Goal: Contribute content: Contribute content

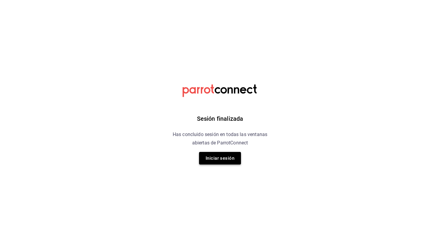
click at [211, 161] on button "Iniciar sesión" at bounding box center [220, 158] width 42 height 13
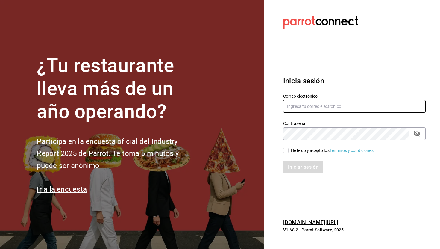
type input "anapaula@convivencia.org"
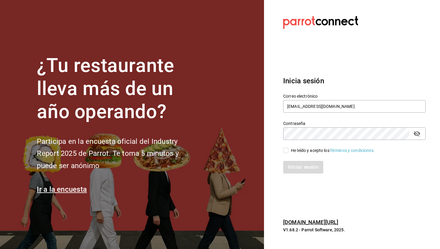
click at [283, 151] on input "He leído y acepto los Términos y condiciones." at bounding box center [285, 149] width 5 height 5
checkbox input "true"
click at [292, 161] on button "Iniciar sesión" at bounding box center [303, 167] width 41 height 13
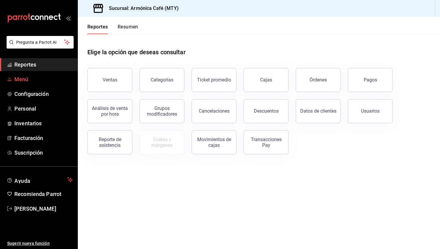
click at [25, 77] on span "Menú" at bounding box center [43, 79] width 58 height 8
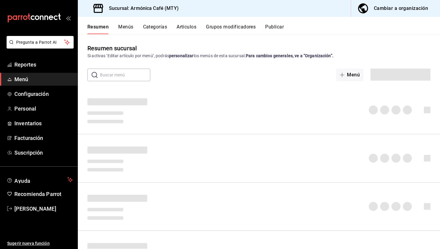
click at [185, 26] on button "Artículos" at bounding box center [186, 29] width 20 height 10
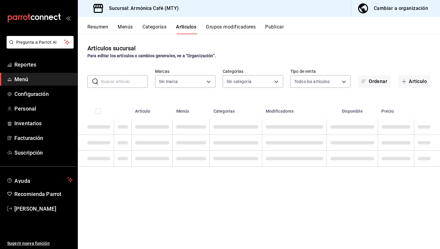
type input "cde99850-261c-4de0-82bb-322932ab87e7"
type input "e44d6cbd-d108-4d47-ba5a-381c8ec2498d,dd4140b4-68a1-4e5d-aa3c-6b1d96ee7958,40529…"
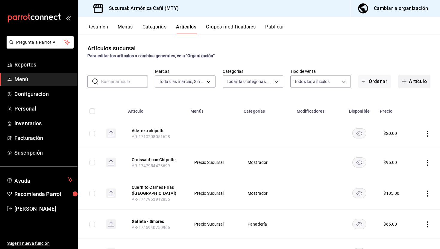
click at [416, 80] on button "Artículo" at bounding box center [414, 81] width 32 height 13
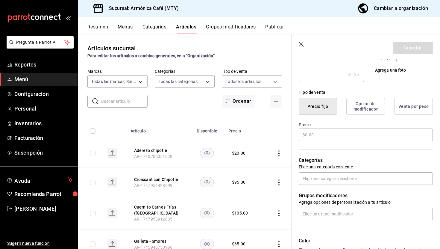
scroll to position [121, 0]
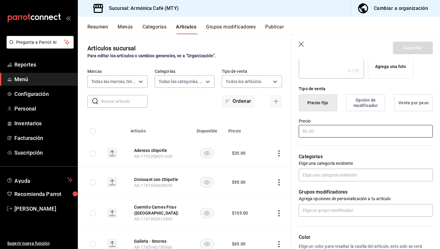
type input "Pomelo Brew"
click at [318, 135] on input "text" at bounding box center [365, 131] width 134 height 13
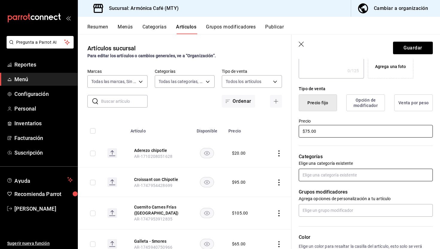
type input "$75.00"
click at [315, 174] on input "text" at bounding box center [365, 174] width 134 height 13
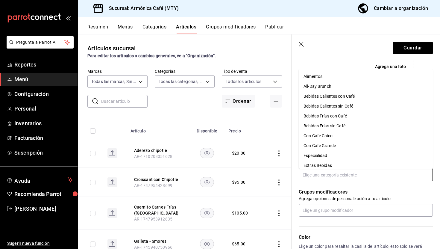
click at [326, 113] on li "Bebidas Frías con Café" at bounding box center [365, 116] width 134 height 10
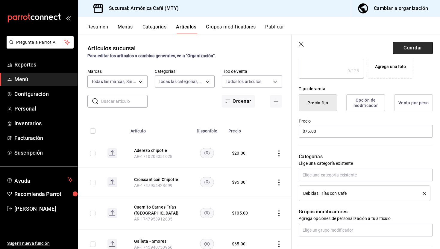
click at [410, 48] on button "Guardar" at bounding box center [413, 48] width 40 height 13
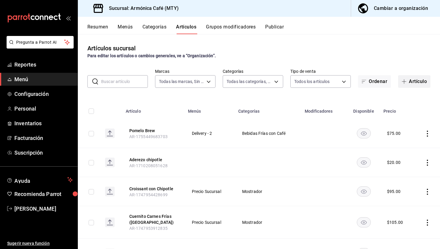
click at [412, 81] on button "Artículo" at bounding box center [414, 81] width 32 height 13
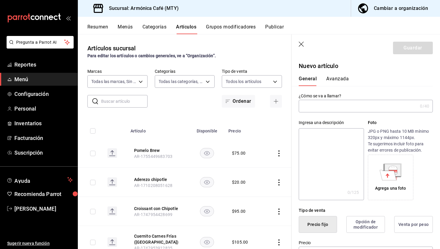
type input "a"
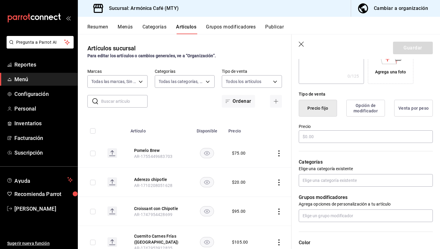
scroll to position [130, 0]
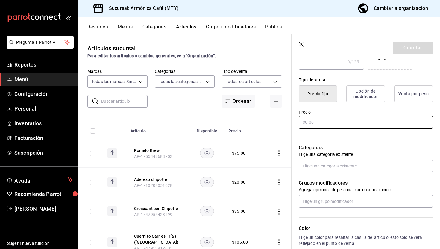
type input "[PERSON_NAME]"
click at [321, 121] on input "text" at bounding box center [365, 122] width 134 height 13
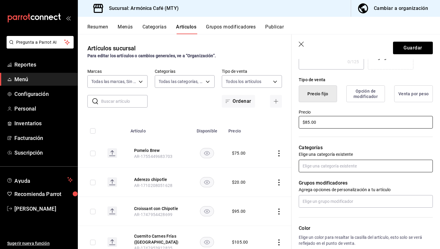
type input "$85.00"
click at [318, 164] on input "text" at bounding box center [365, 165] width 134 height 13
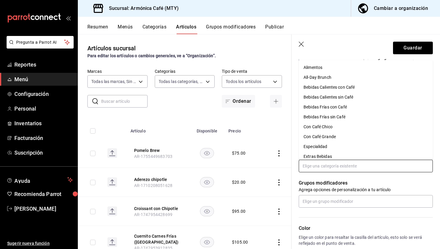
click at [327, 118] on li "Bebidas Frías sin Café" at bounding box center [365, 117] width 134 height 10
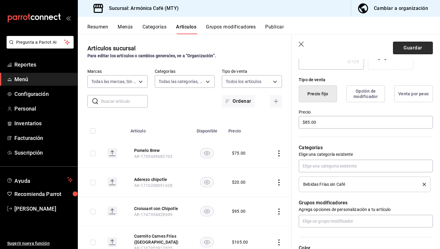
click at [410, 49] on button "Guardar" at bounding box center [413, 48] width 40 height 13
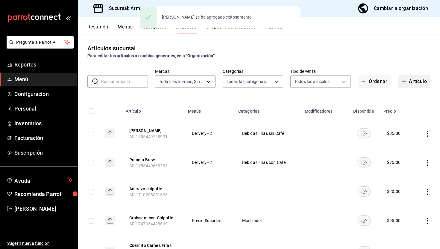
click at [417, 85] on button "Artículo" at bounding box center [414, 81] width 32 height 13
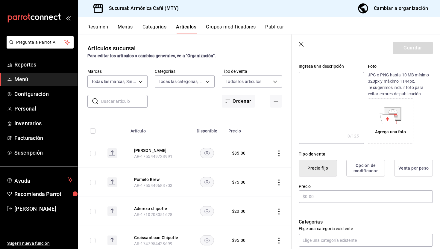
scroll to position [64, 0]
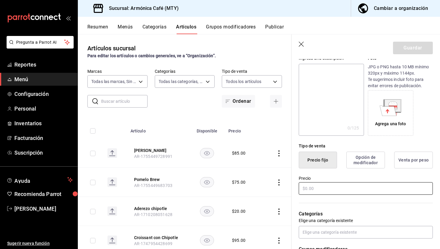
type input "Greenberry"
click at [327, 186] on input "text" at bounding box center [365, 188] width 134 height 13
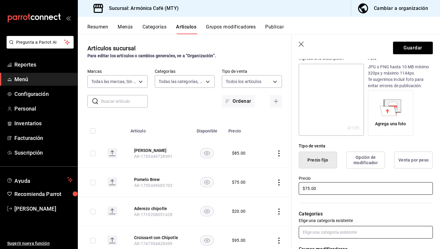
type input "$75.00"
click at [321, 229] on input "text" at bounding box center [365, 231] width 134 height 13
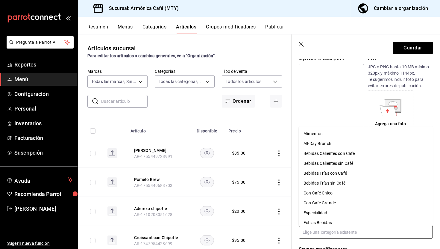
click at [333, 184] on li "Bebidas Frías sin Café" at bounding box center [365, 183] width 134 height 10
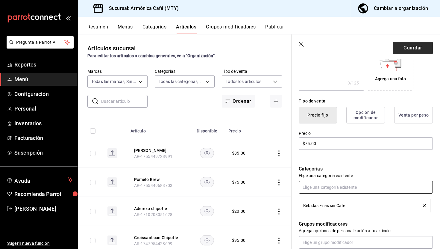
scroll to position [115, 0]
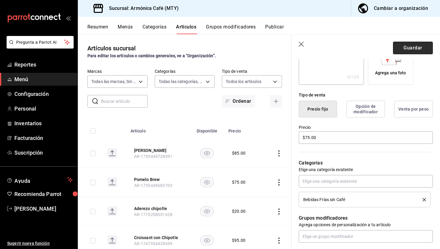
click at [414, 46] on button "Guardar" at bounding box center [413, 48] width 40 height 13
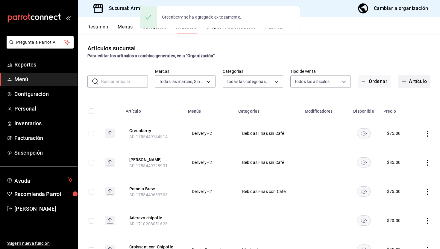
click at [413, 80] on button "Artículo" at bounding box center [414, 81] width 32 height 13
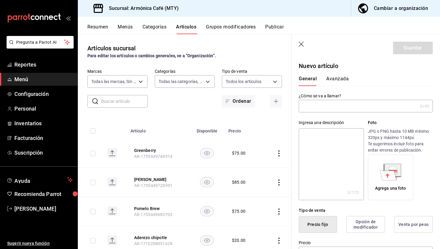
click at [346, 106] on input "text" at bounding box center [357, 106] width 119 height 12
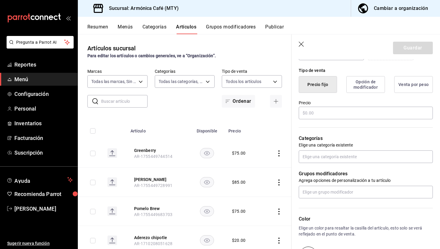
scroll to position [141, 0]
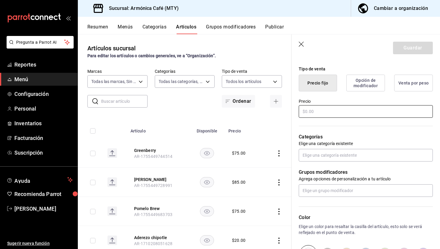
type input "Maracuya Tonic"
click at [344, 112] on input "text" at bounding box center [365, 111] width 134 height 13
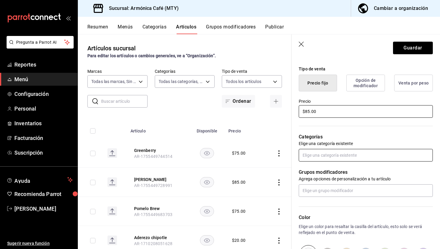
type input "$85.00"
click at [314, 157] on input "text" at bounding box center [365, 155] width 134 height 13
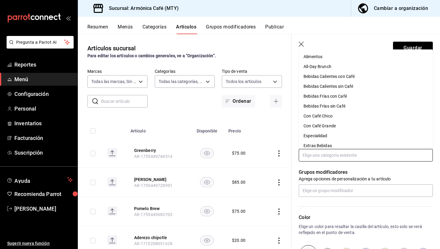
click at [329, 105] on li "Bebidas Frías sin Café" at bounding box center [365, 106] width 134 height 10
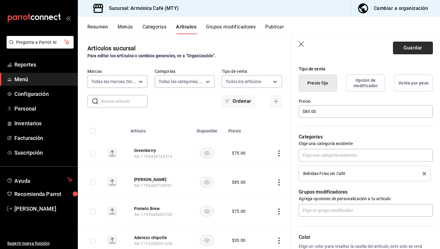
click at [409, 49] on button "Guardar" at bounding box center [413, 48] width 40 height 13
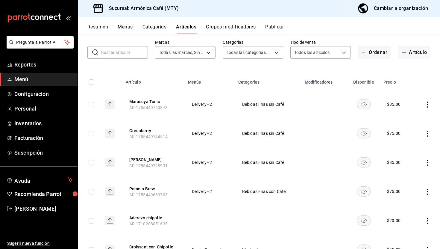
scroll to position [30, 0]
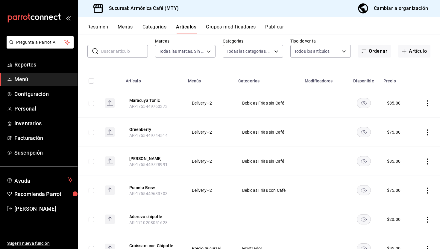
click at [426, 103] on icon "actions" at bounding box center [427, 103] width 6 height 6
click at [414, 114] on span "Editar" at bounding box center [409, 117] width 16 height 6
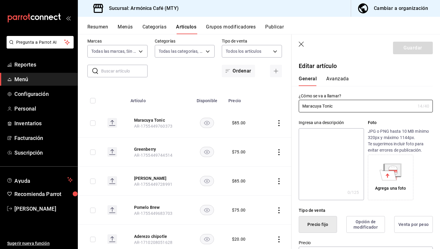
click at [339, 83] on button "Avanzada" at bounding box center [337, 81] width 22 height 10
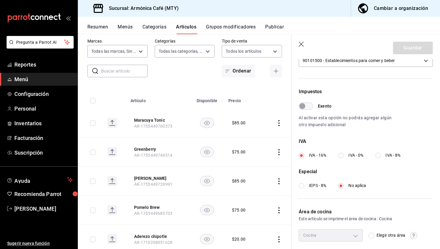
scroll to position [174, 0]
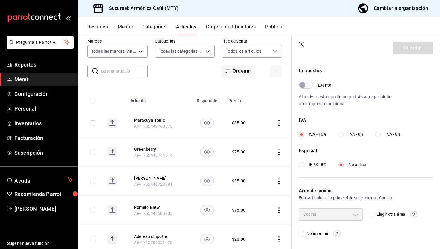
click at [300, 45] on icon "button" at bounding box center [301, 45] width 6 height 6
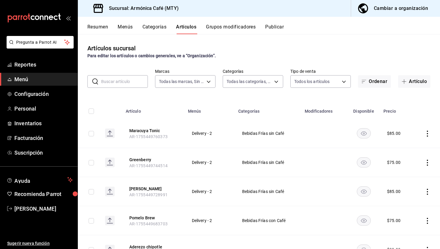
click at [428, 132] on icon "actions" at bounding box center [427, 133] width 6 height 6
click at [413, 145] on span "Editar" at bounding box center [409, 147] width 16 height 6
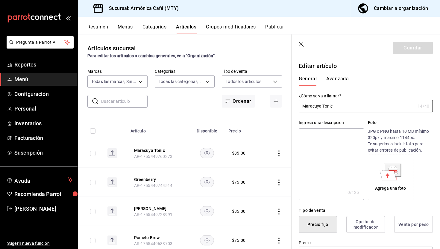
type input "$85.00"
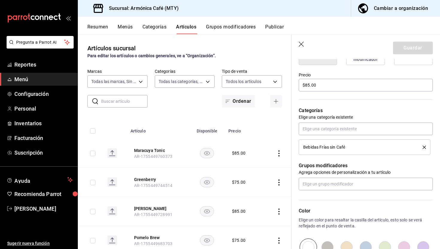
scroll to position [181, 0]
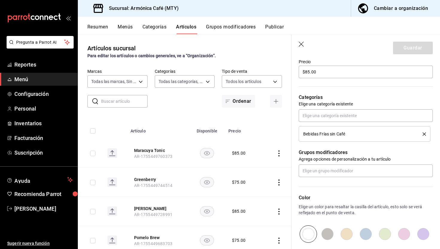
click at [404, 134] on div "Bebidas Frías sin Café" at bounding box center [358, 134] width 110 height 4
click at [423, 133] on icon "delete" at bounding box center [423, 133] width 3 height 3
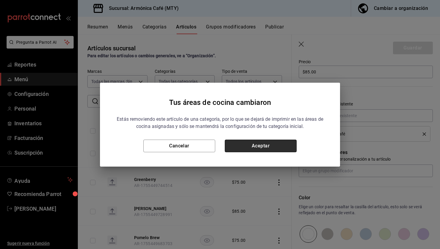
click at [263, 150] on button "Aceptar" at bounding box center [261, 145] width 72 height 13
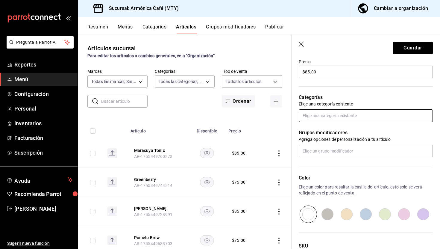
click at [326, 114] on input "text" at bounding box center [365, 115] width 134 height 13
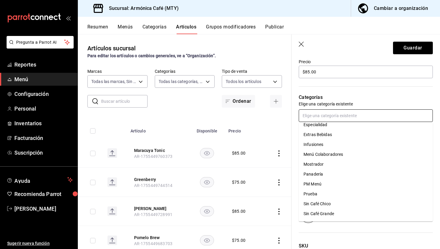
scroll to position [93, 0]
click at [319, 194] on li "Sin Café Chico" at bounding box center [365, 194] width 134 height 10
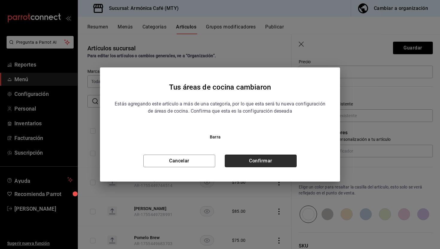
click at [259, 162] on button "Confirmar" at bounding box center [261, 160] width 72 height 13
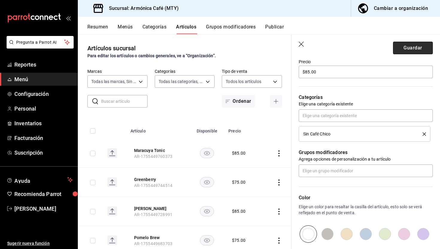
click at [412, 50] on button "Guardar" at bounding box center [413, 48] width 40 height 13
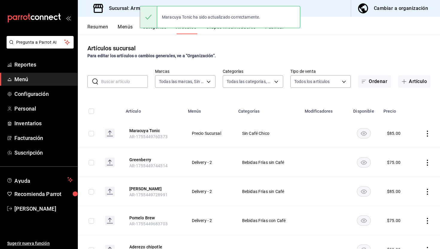
click at [427, 162] on icon "actions" at bounding box center [426, 162] width 1 height 6
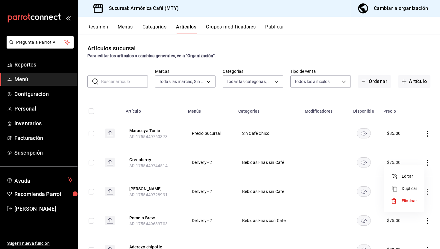
click at [403, 176] on span "Editar" at bounding box center [409, 176] width 16 height 6
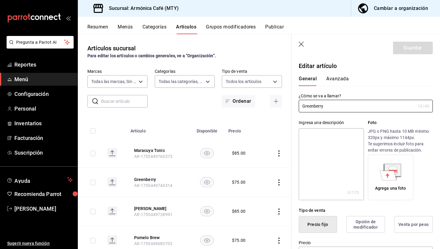
type input "$75.00"
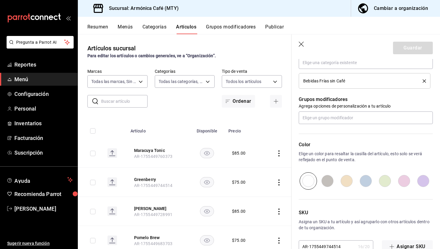
scroll to position [226, 0]
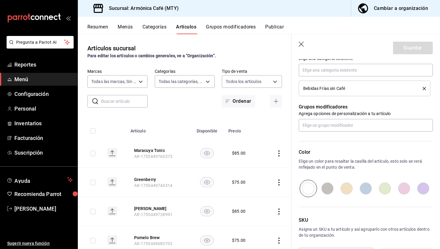
click at [424, 88] on icon "delete" at bounding box center [423, 88] width 3 height 3
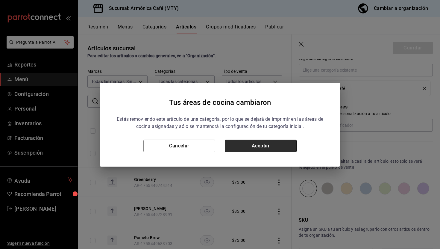
click at [283, 145] on button "Aceptar" at bounding box center [261, 145] width 72 height 13
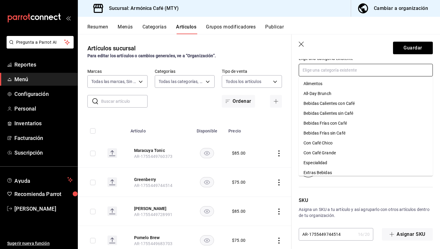
click at [377, 71] on input "text" at bounding box center [365, 70] width 134 height 13
type input "sin"
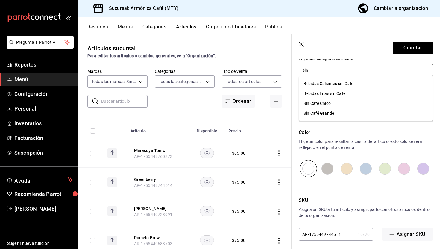
click at [332, 104] on li "Sin Café Chico" at bounding box center [365, 103] width 134 height 10
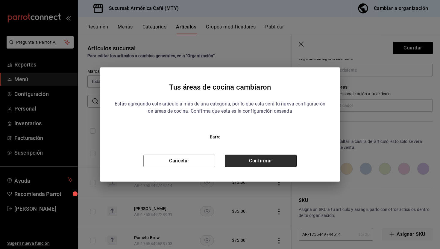
click at [257, 163] on button "Confirmar" at bounding box center [261, 160] width 72 height 13
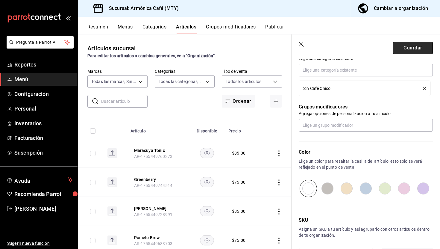
click at [409, 49] on button "Guardar" at bounding box center [413, 48] width 40 height 13
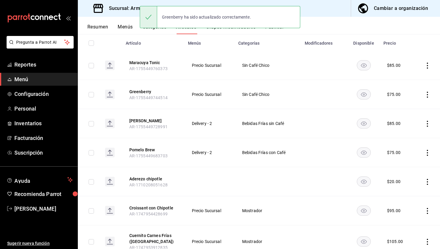
scroll to position [71, 0]
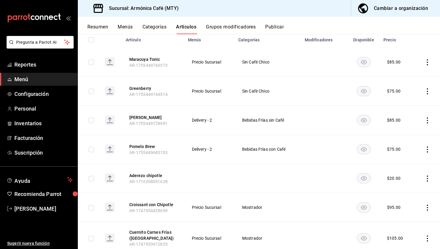
click at [426, 121] on icon "actions" at bounding box center [427, 120] width 6 height 6
click at [401, 133] on span "Editar" at bounding box center [409, 134] width 16 height 6
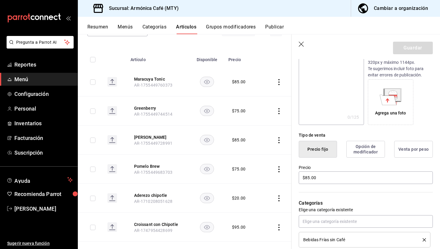
scroll to position [124, 0]
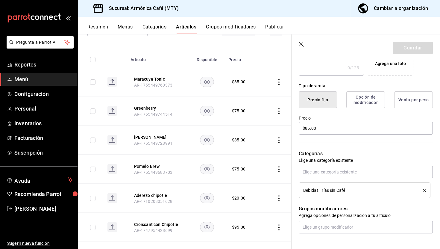
click at [426, 190] on li "Bebidas Frías sin Café" at bounding box center [364, 190] width 132 height 16
click at [423, 190] on icon "delete" at bounding box center [423, 189] width 3 height 3
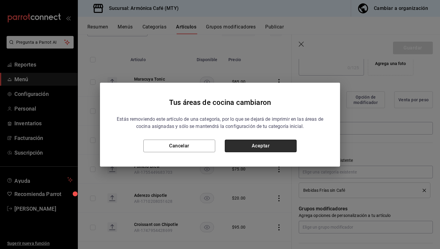
click at [266, 141] on button "Aceptar" at bounding box center [261, 145] width 72 height 13
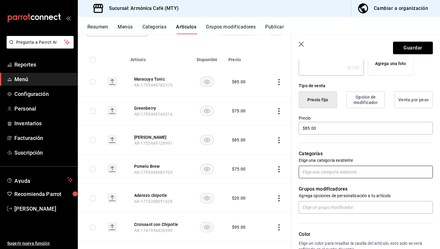
click at [317, 173] on input "text" at bounding box center [365, 171] width 134 height 13
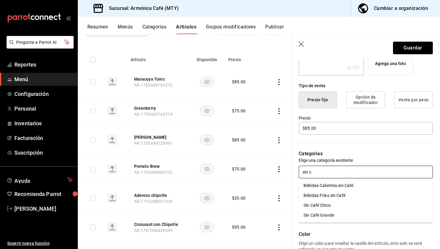
type input "sin ca"
click at [313, 207] on li "Sin Café Chico" at bounding box center [365, 205] width 134 height 10
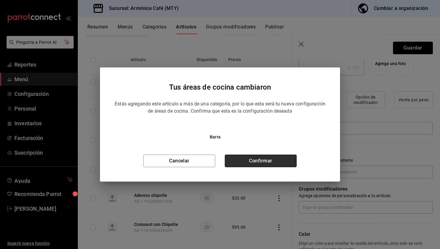
click at [260, 160] on button "Confirmar" at bounding box center [261, 160] width 72 height 13
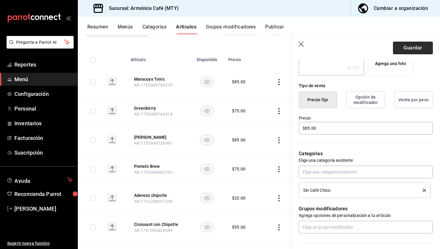
click at [416, 47] on button "Guardar" at bounding box center [413, 48] width 40 height 13
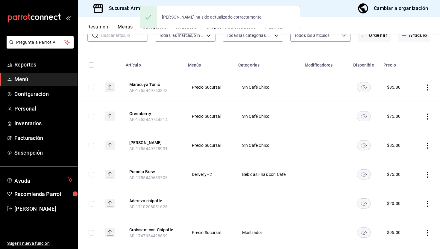
scroll to position [51, 0]
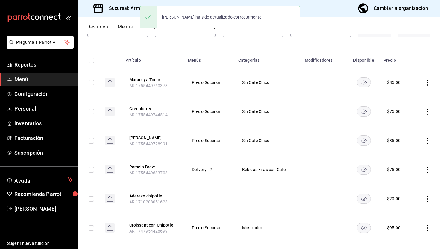
click at [426, 169] on icon "actions" at bounding box center [427, 170] width 6 height 6
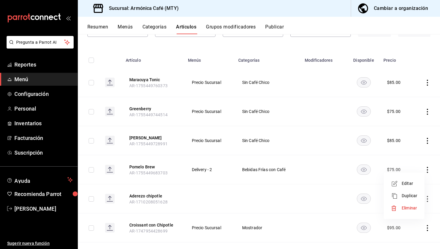
click at [398, 185] on div at bounding box center [396, 183] width 11 height 7
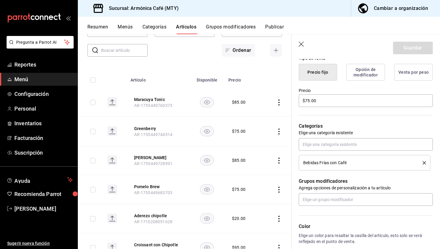
scroll to position [173, 0]
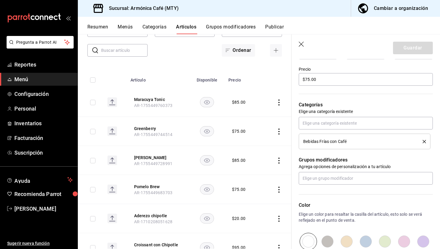
click at [423, 141] on icon "delete" at bounding box center [423, 141] width 3 height 3
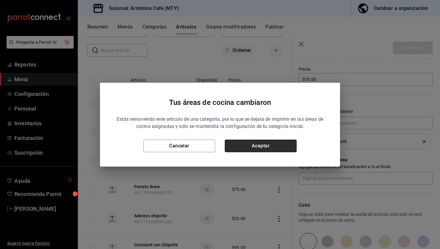
click at [276, 148] on button "Aceptar" at bounding box center [261, 145] width 72 height 13
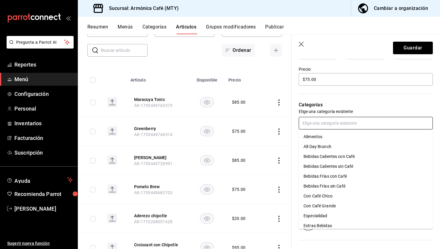
click at [334, 122] on input "text" at bounding box center [365, 123] width 134 height 13
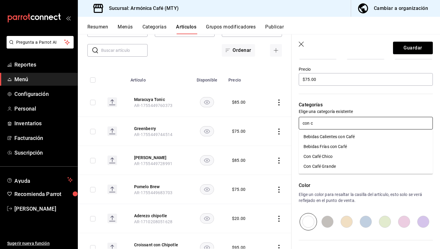
type input "con ca"
click at [321, 162] on li "Con Café Grande" at bounding box center [365, 166] width 134 height 10
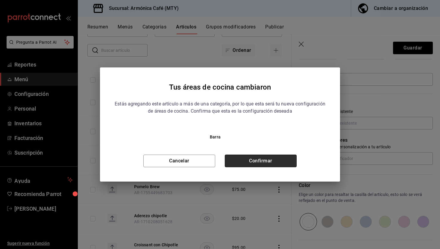
click at [270, 162] on button "Confirmar" at bounding box center [261, 160] width 72 height 13
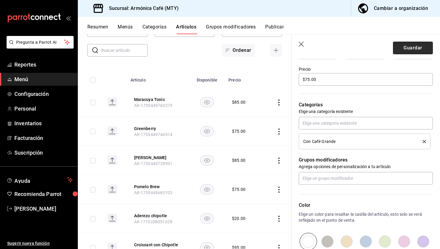
click at [411, 49] on button "Guardar" at bounding box center [413, 48] width 40 height 13
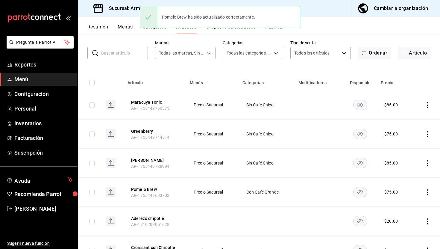
scroll to position [30, 0]
